Goal: Navigation & Orientation: Find specific page/section

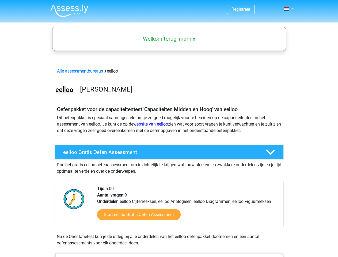
click at [287, 9] on span at bounding box center [287, 9] width 6 height 4
